Goal: Transaction & Acquisition: Purchase product/service

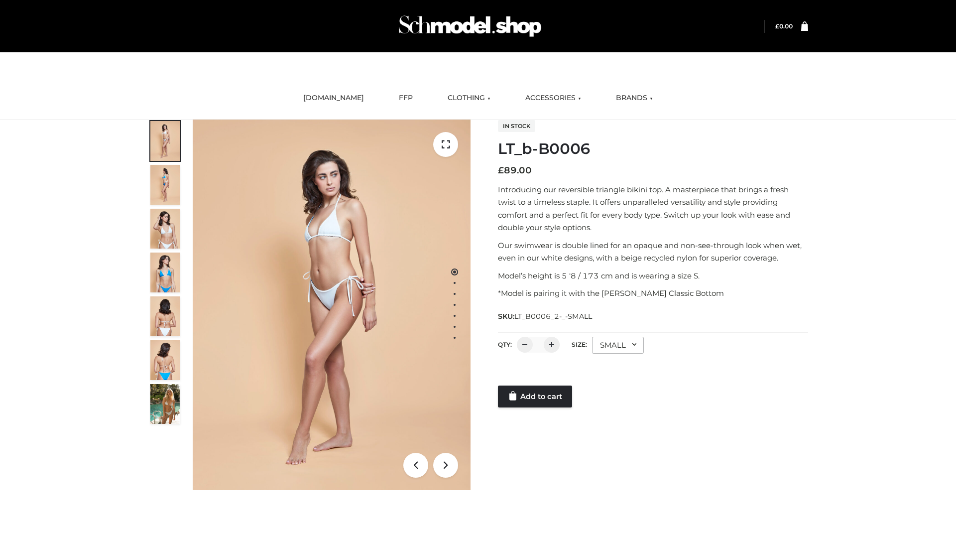
click at [536, 396] on link "Add to cart" at bounding box center [535, 396] width 74 height 22
